Goal: Information Seeking & Learning: Check status

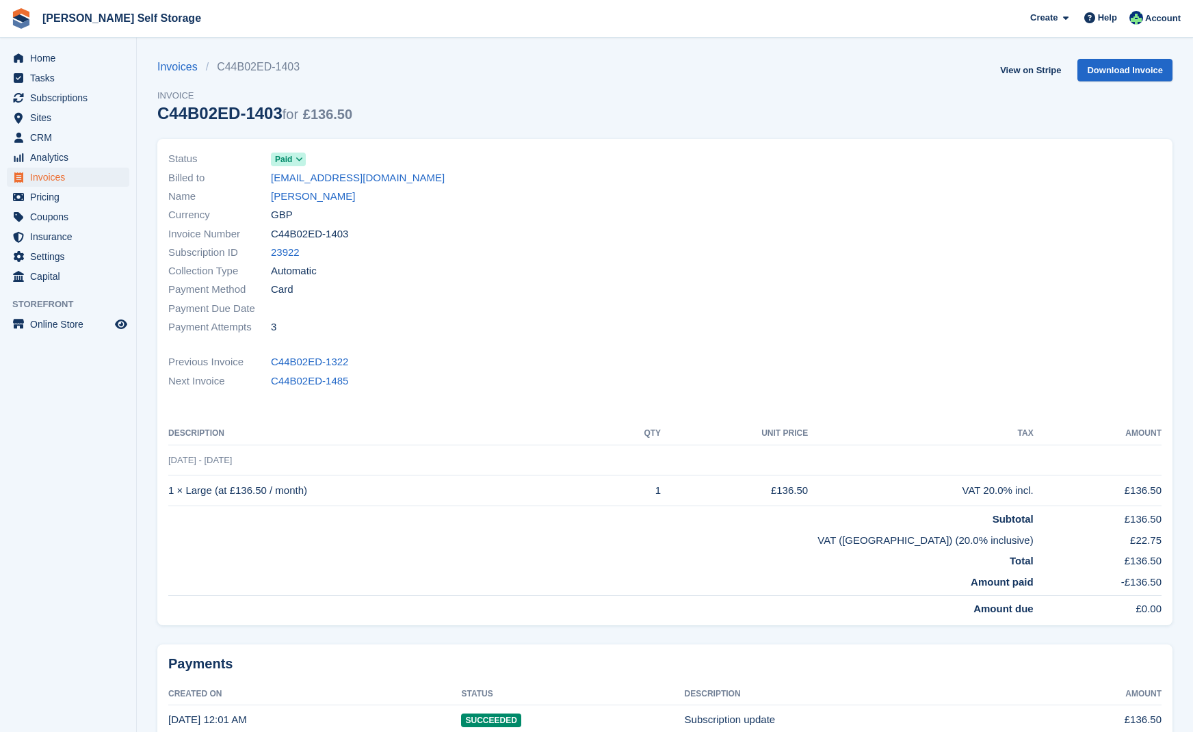
drag, startPoint x: 52, startPoint y: 96, endPoint x: 153, endPoint y: 111, distance: 101.8
click at [52, 96] on span "Subscriptions" at bounding box center [71, 97] width 82 height 19
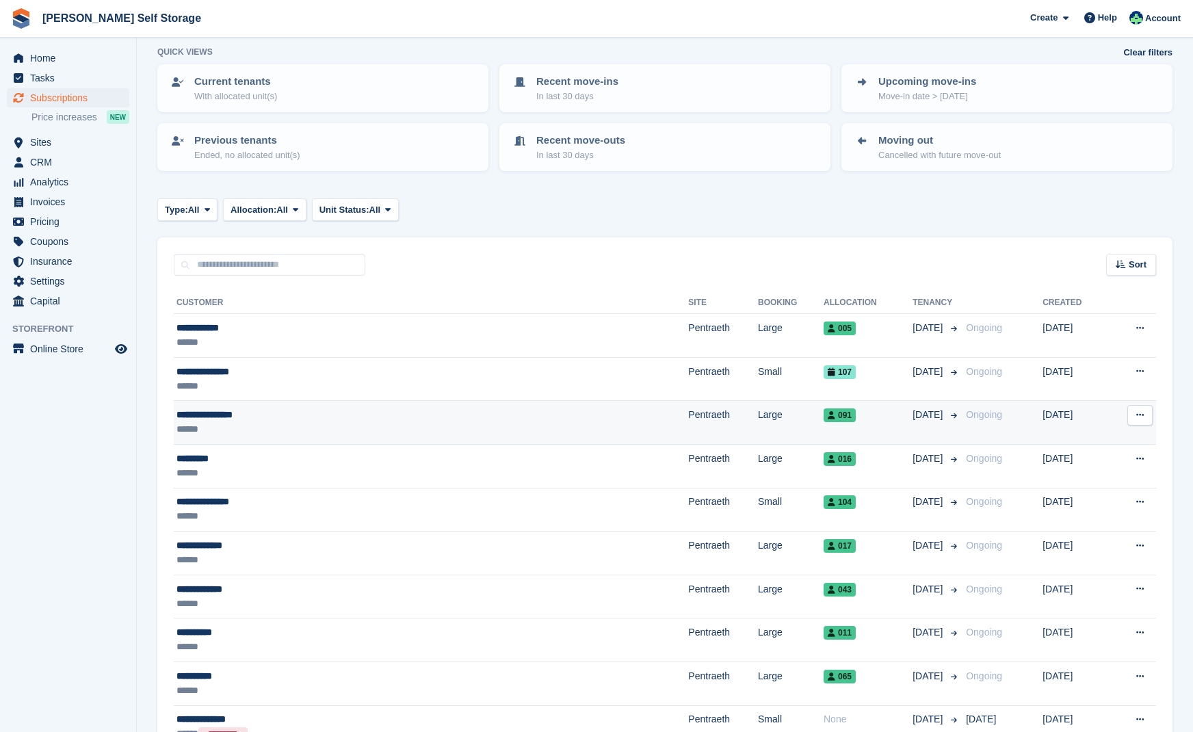
scroll to position [98, 0]
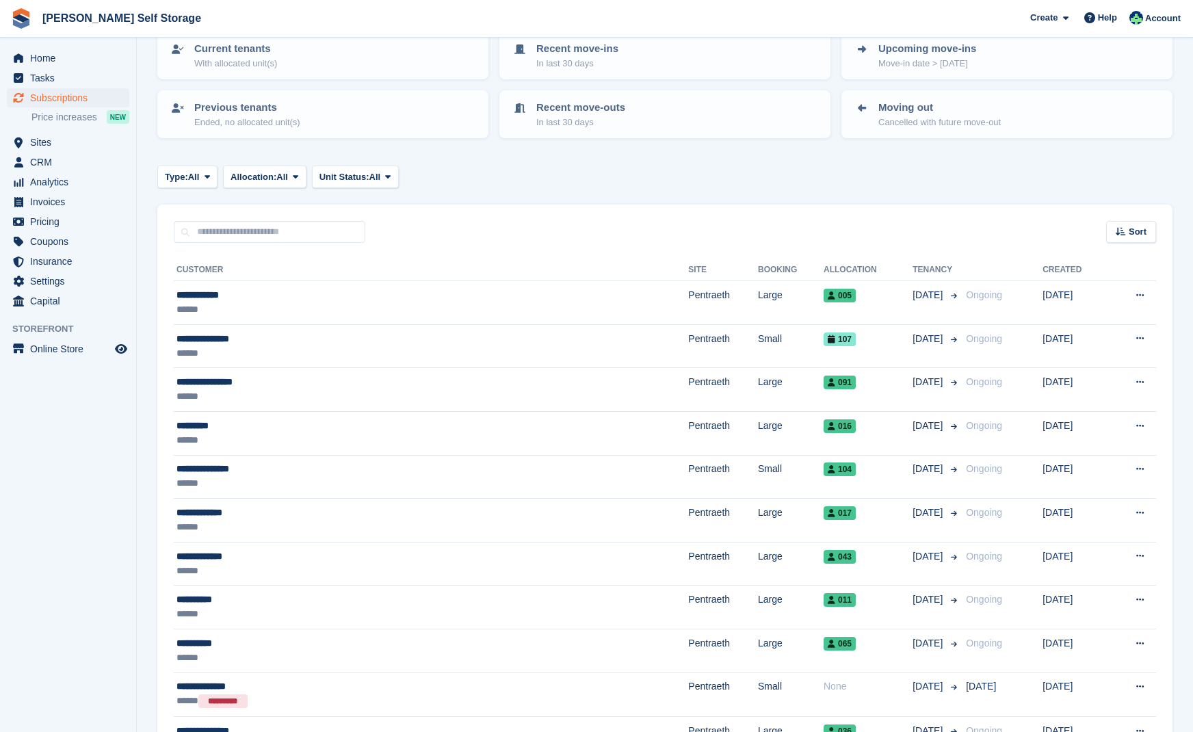
click at [55, 95] on span "Subscriptions" at bounding box center [71, 97] width 82 height 19
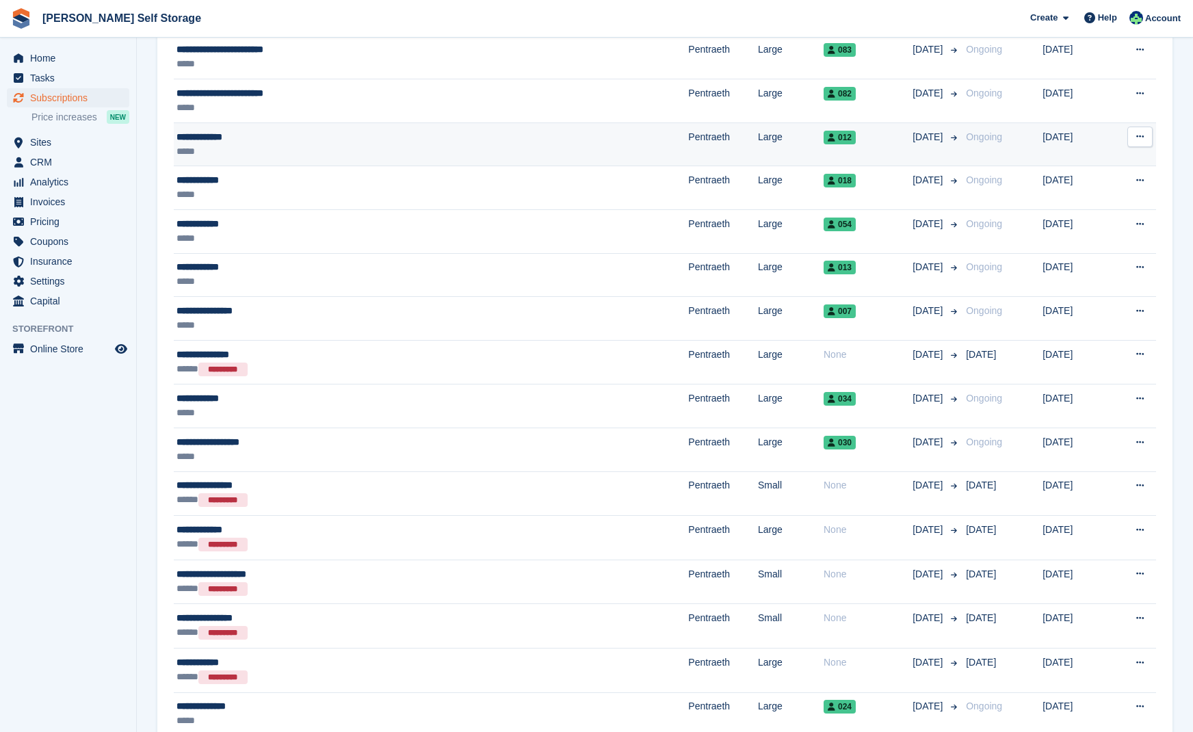
scroll to position [1038, 0]
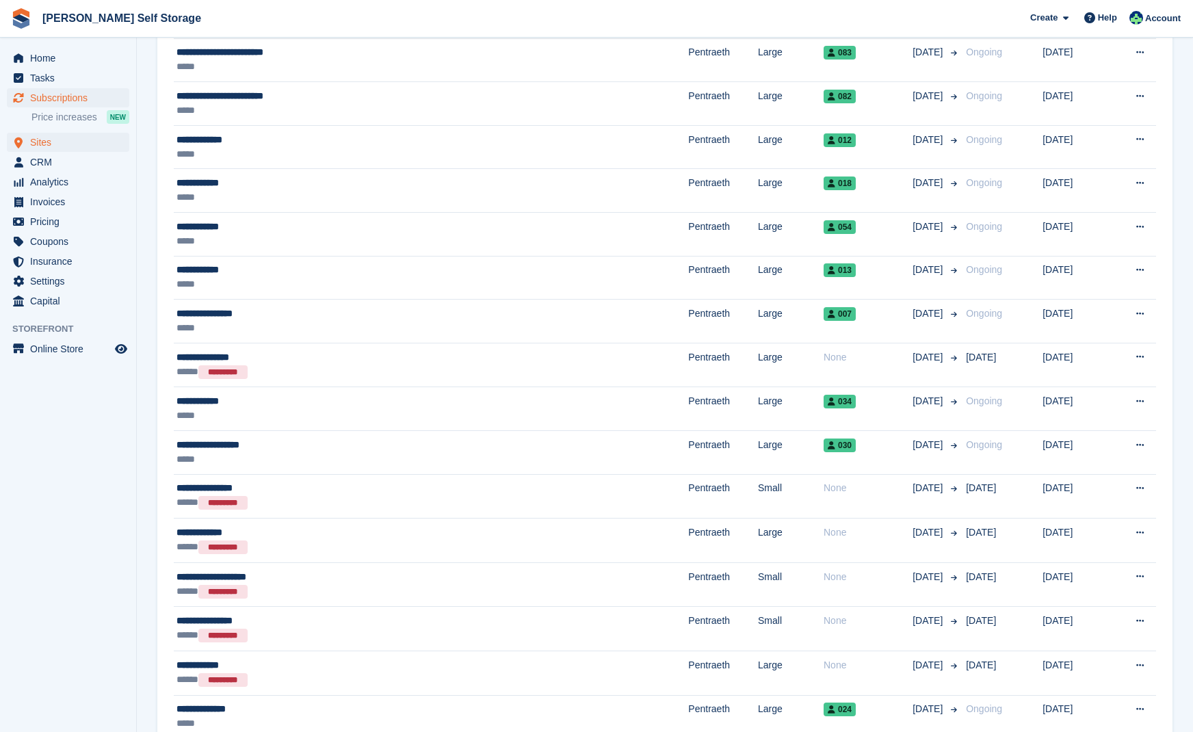
drag, startPoint x: 42, startPoint y: 143, endPoint x: 58, endPoint y: 142, distance: 16.5
click at [42, 142] on span "Sites" at bounding box center [71, 142] width 82 height 19
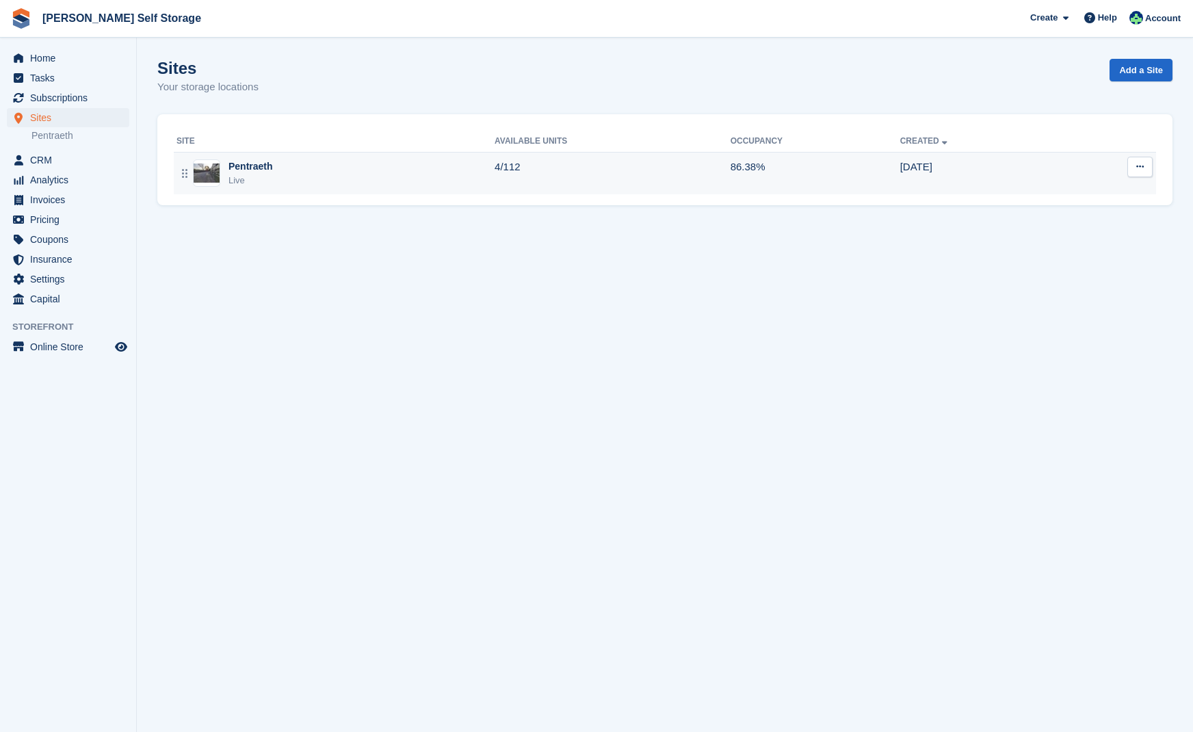
click at [239, 165] on div "Pentraeth" at bounding box center [250, 166] width 44 height 14
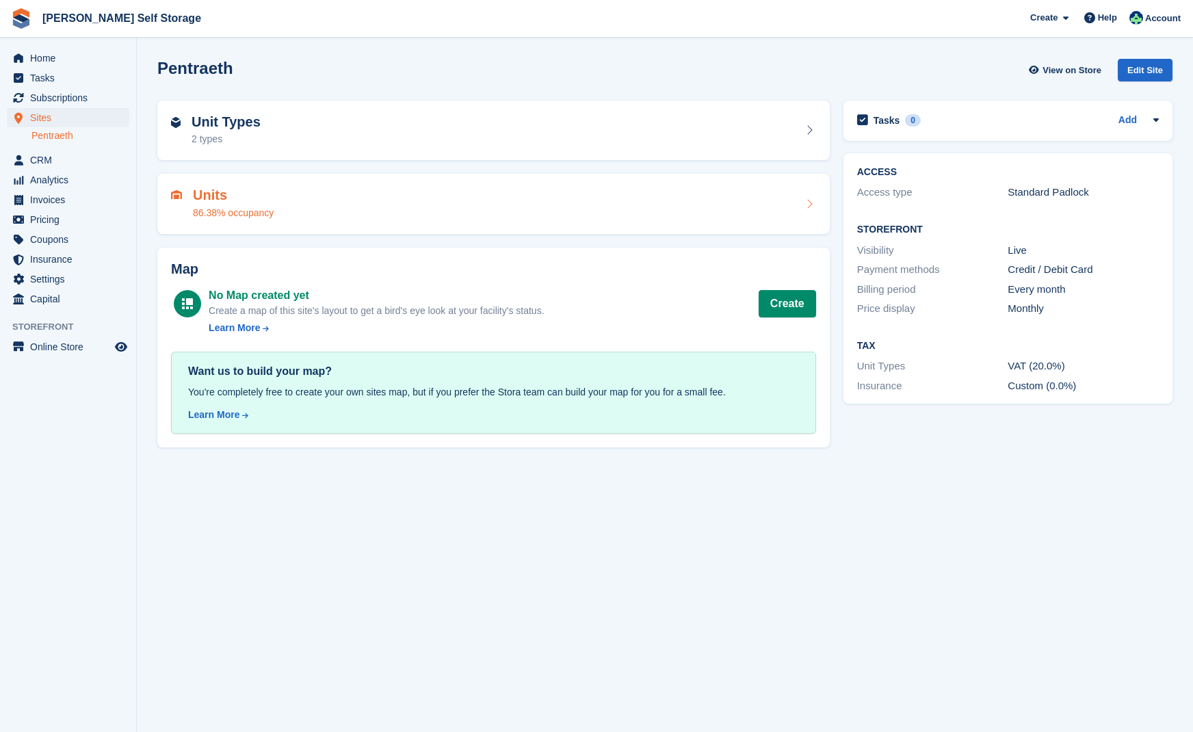
drag, startPoint x: 221, startPoint y: 194, endPoint x: 283, endPoint y: 197, distance: 62.3
click at [222, 194] on h2 "Units" at bounding box center [233, 195] width 81 height 16
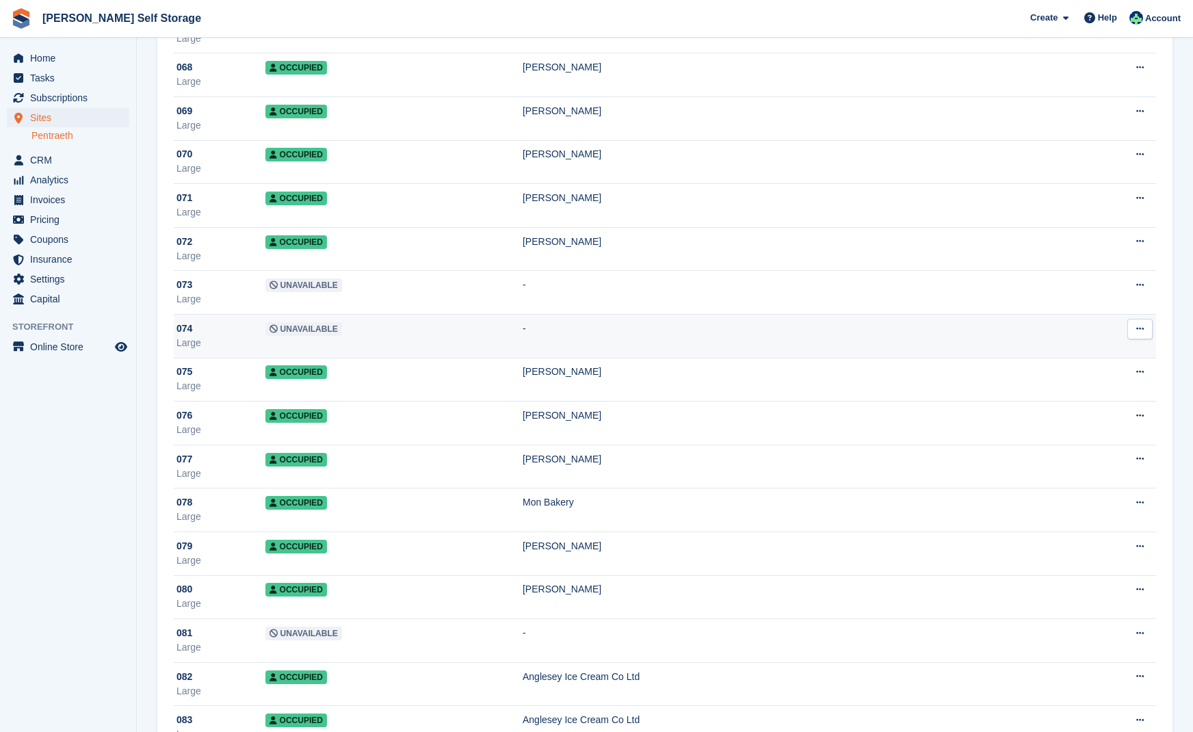
scroll to position [3033, 0]
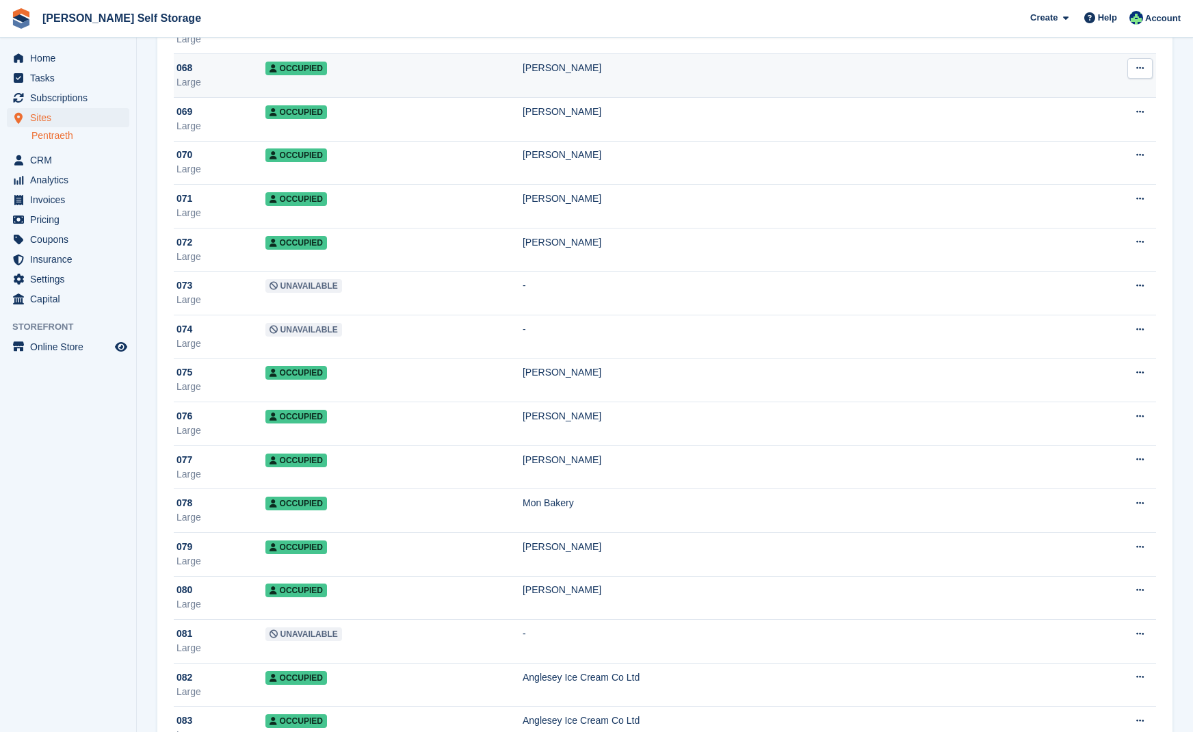
click at [309, 68] on span "Occupied" at bounding box center [296, 69] width 62 height 14
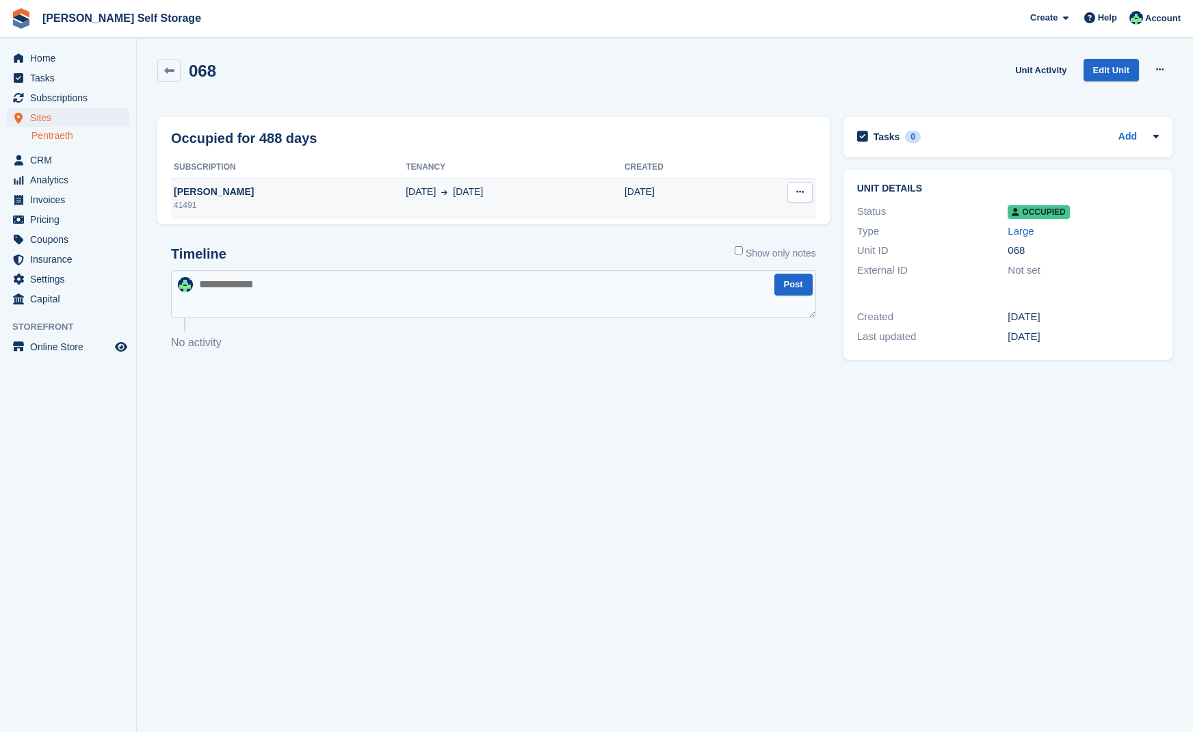
click at [406, 192] on span "25 May" at bounding box center [421, 192] width 30 height 14
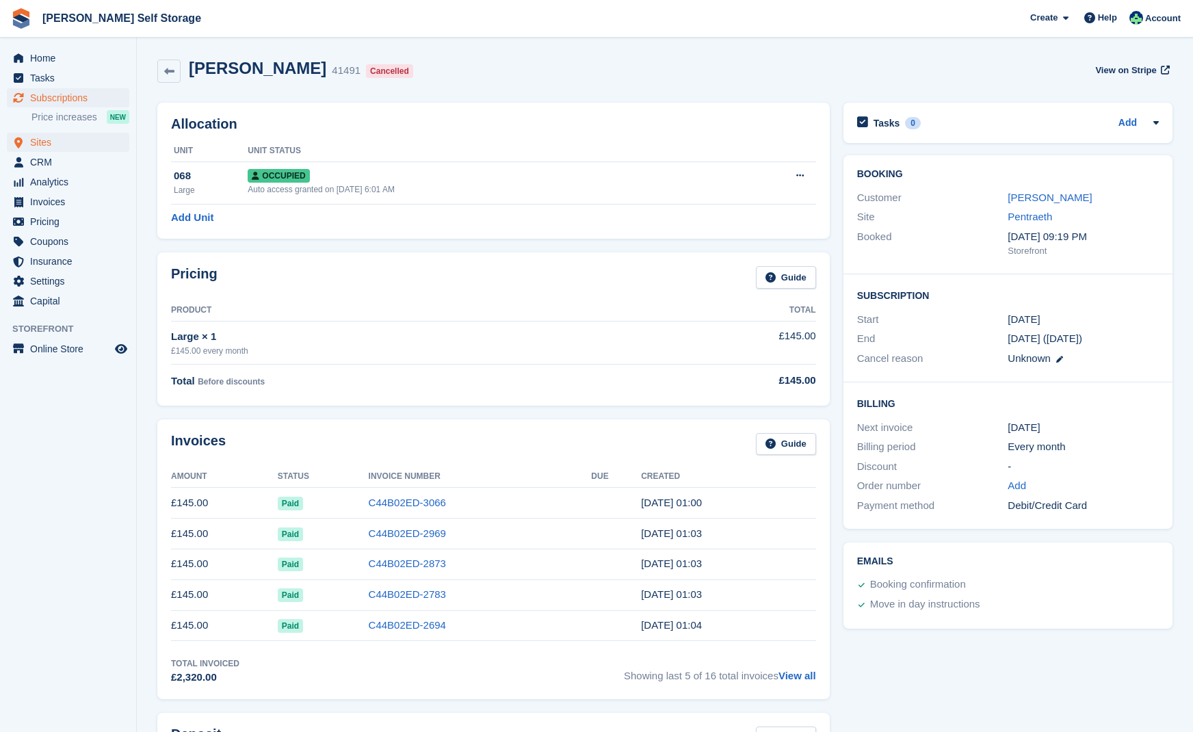
click at [48, 140] on span "Sites" at bounding box center [71, 142] width 82 height 19
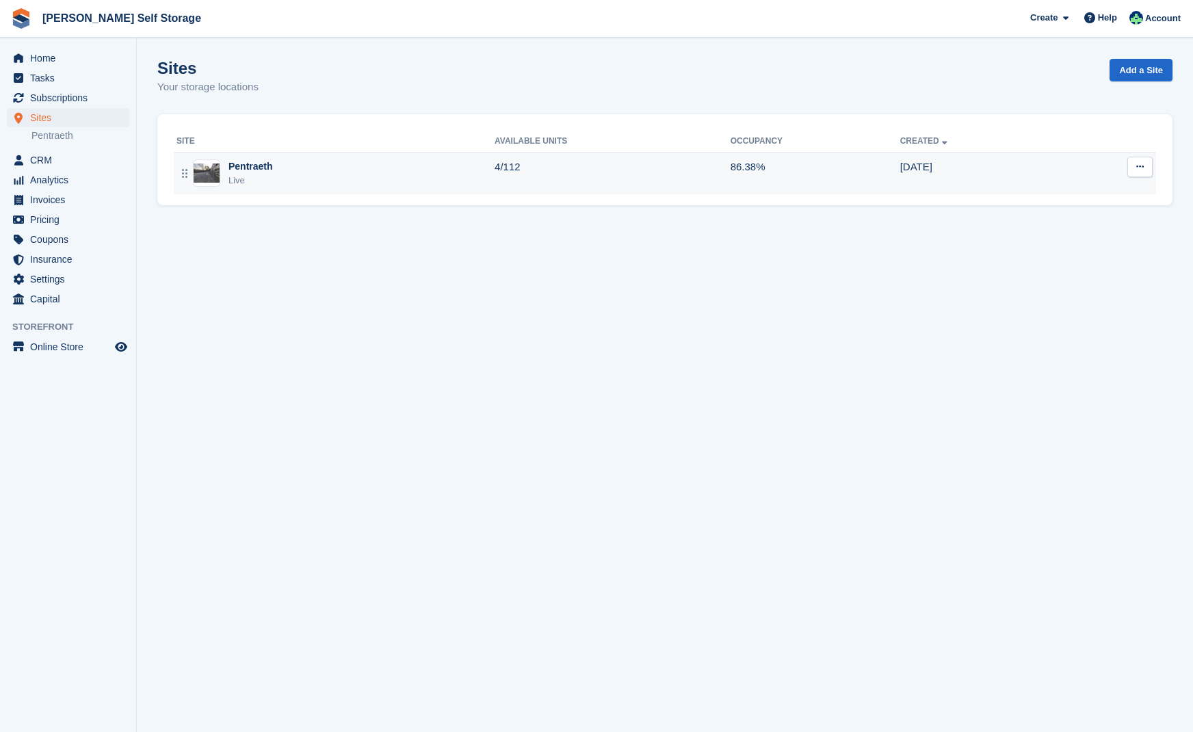
click at [252, 170] on div "Pentraeth" at bounding box center [250, 166] width 44 height 14
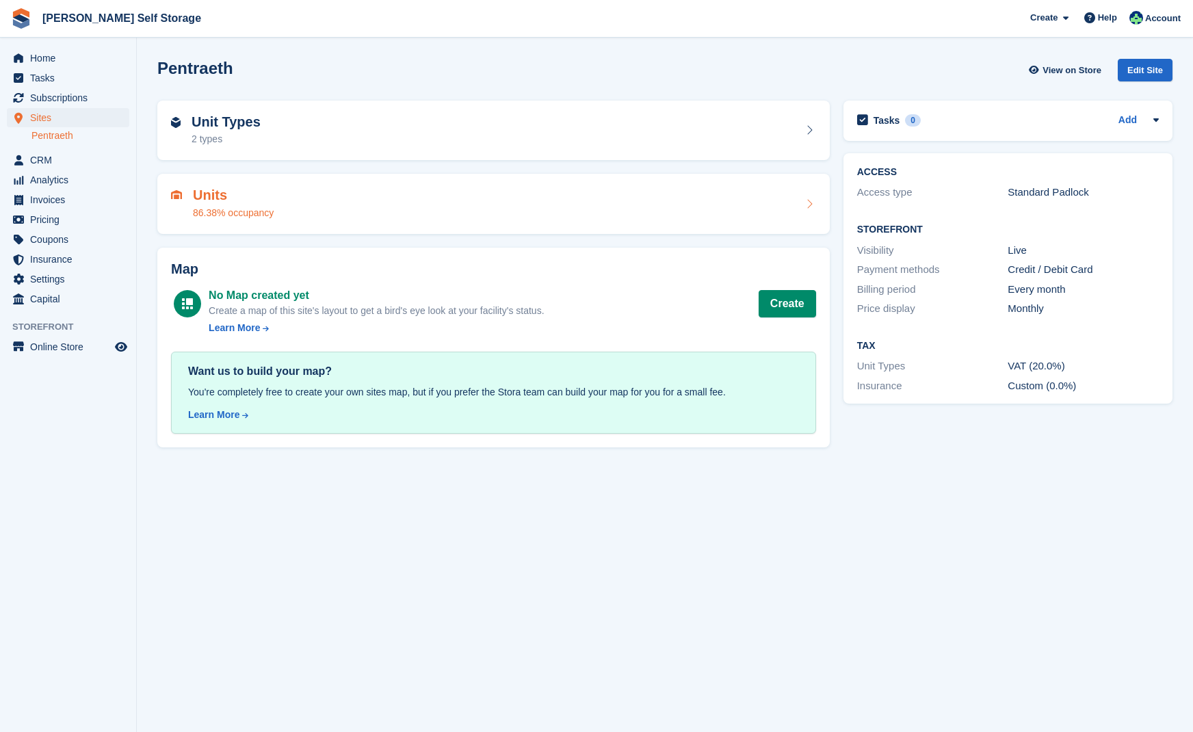
click at [205, 190] on h2 "Units" at bounding box center [233, 195] width 81 height 16
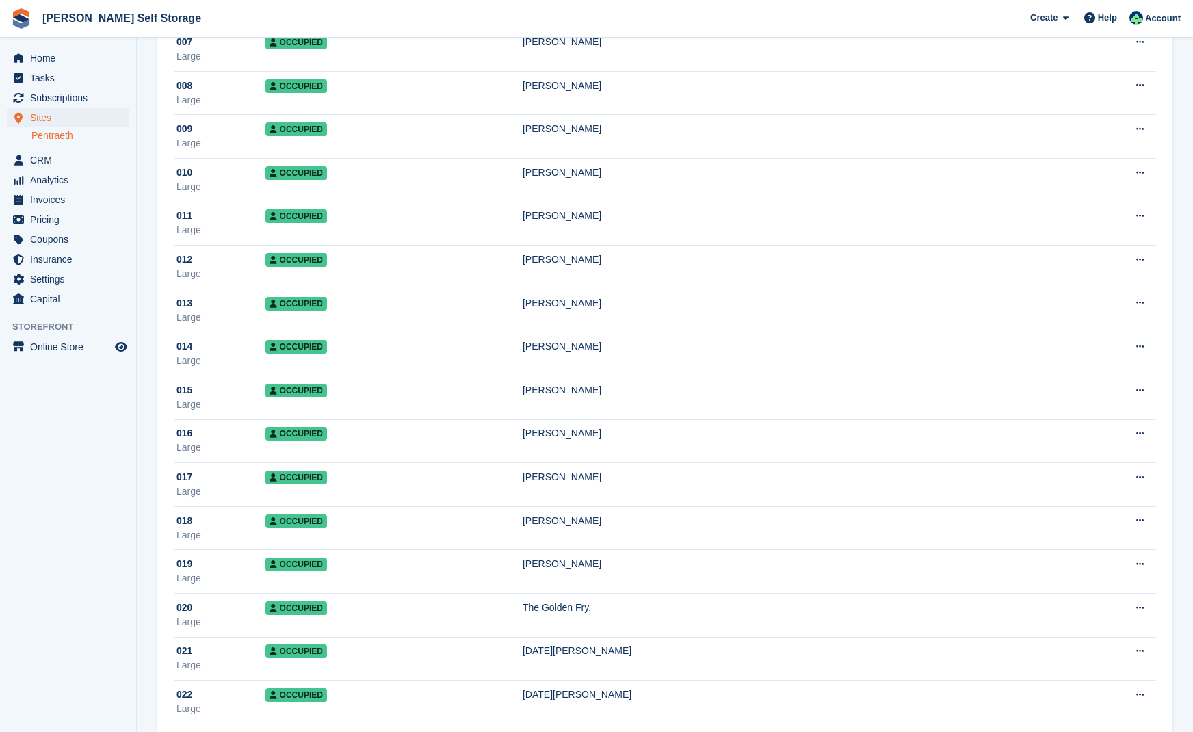
scroll to position [409, 0]
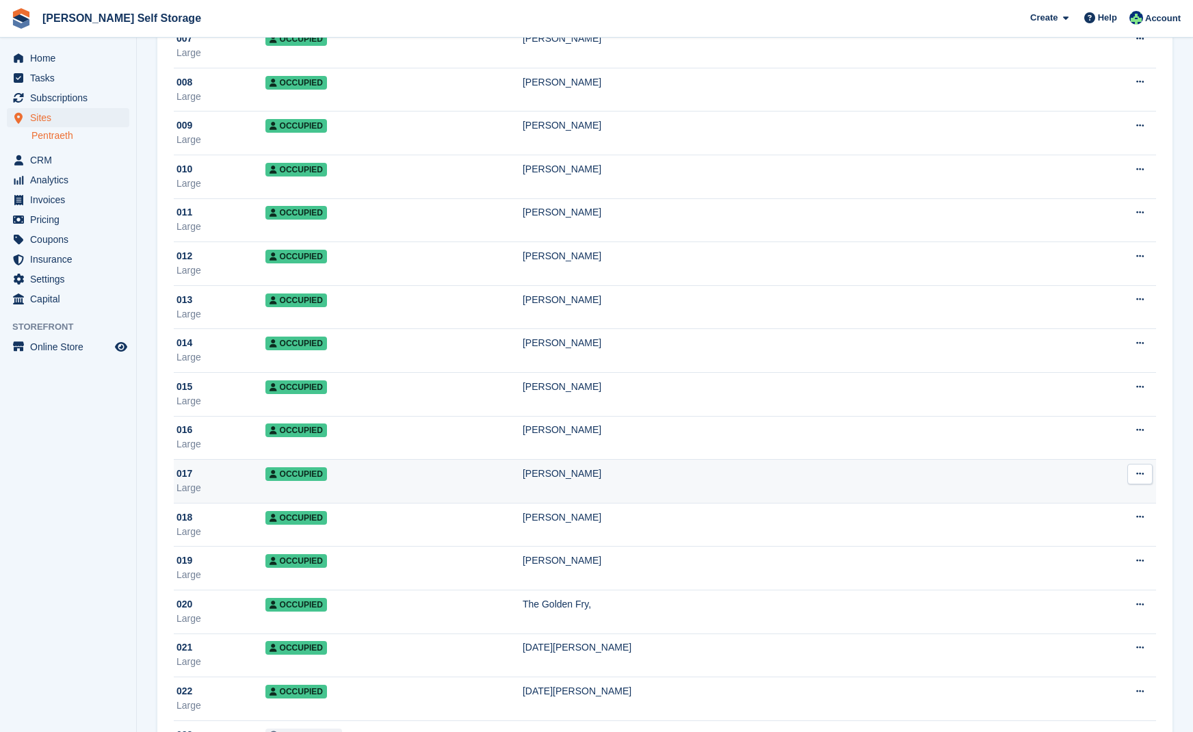
click at [306, 472] on span "Occupied" at bounding box center [296, 474] width 62 height 14
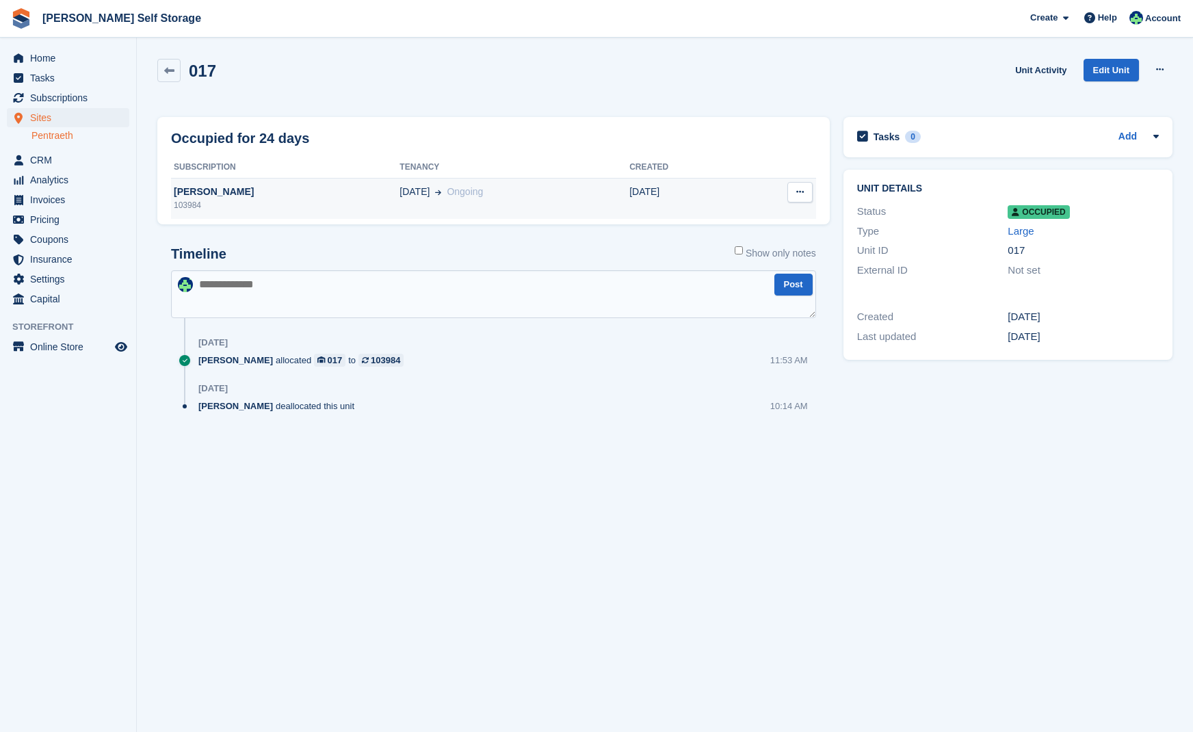
click at [223, 192] on div "Steven Dawson" at bounding box center [285, 192] width 228 height 14
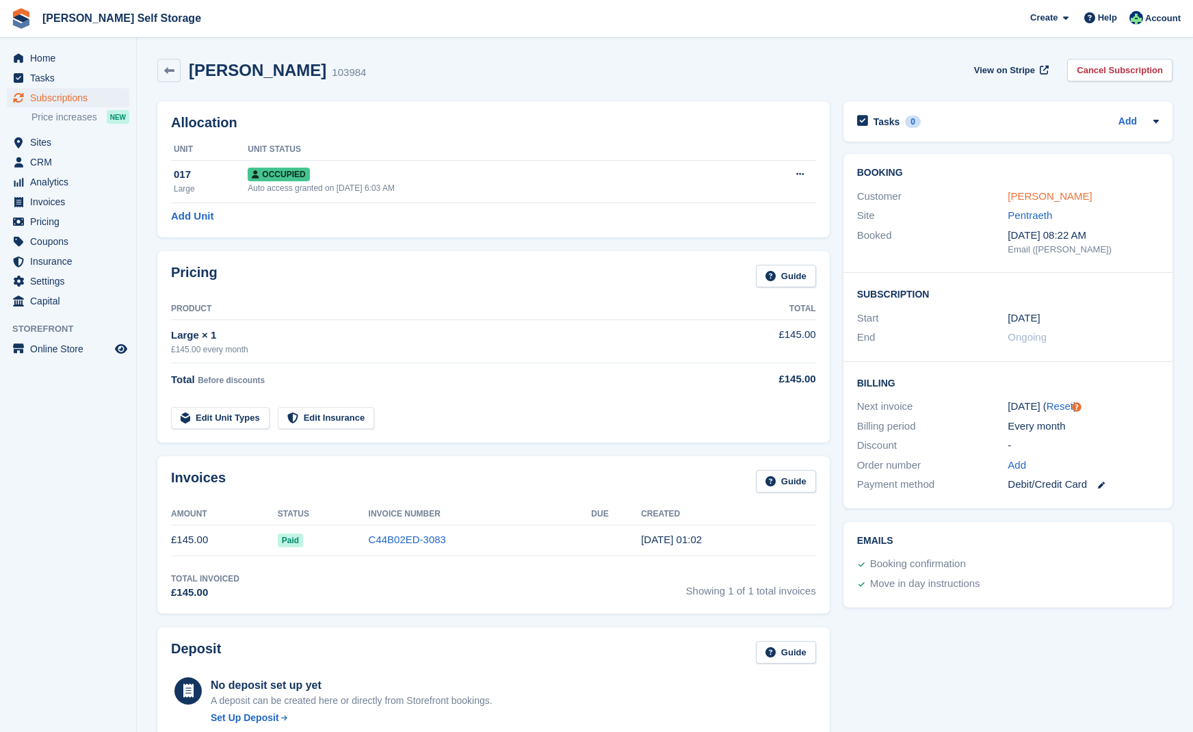
click at [1049, 194] on link "Steven Dawson" at bounding box center [1049, 196] width 84 height 12
